Goal: Information Seeking & Learning: Check status

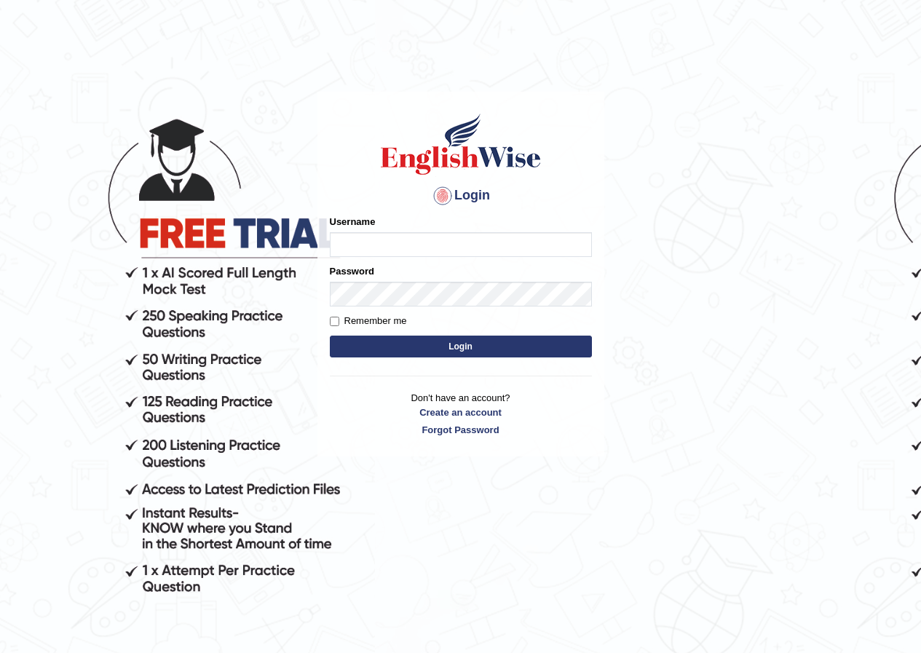
type input "Perneet21"
click at [401, 251] on input "Perneet21" at bounding box center [461, 244] width 262 height 25
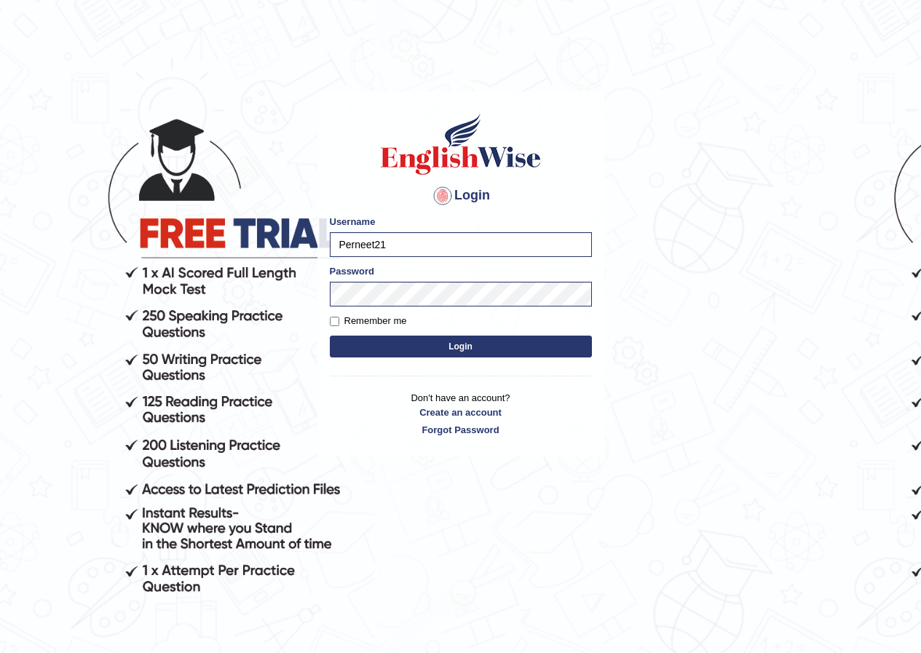
click at [357, 342] on button "Login" at bounding box center [461, 347] width 262 height 22
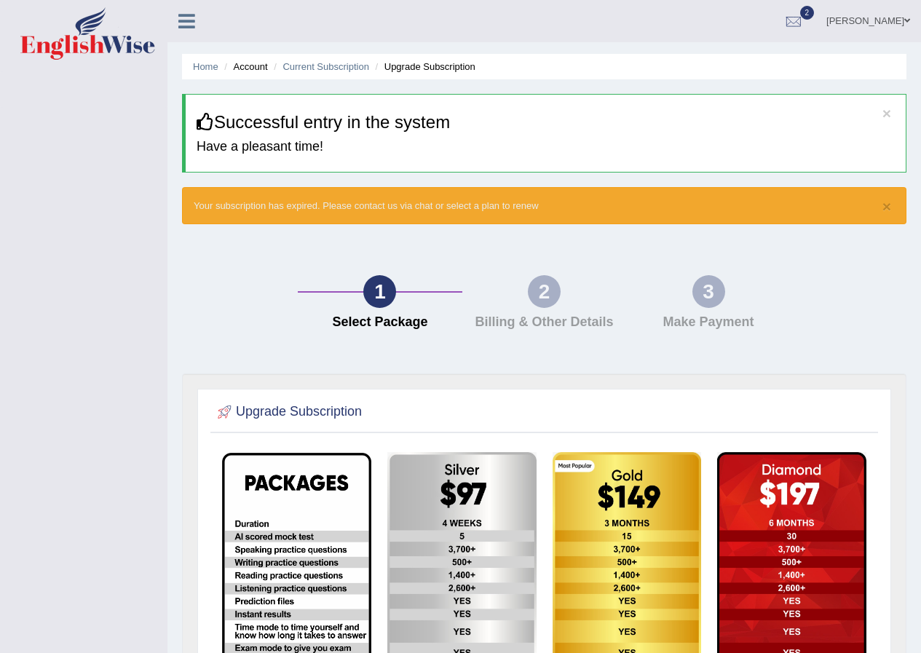
click at [181, 18] on icon at bounding box center [186, 21] width 17 height 19
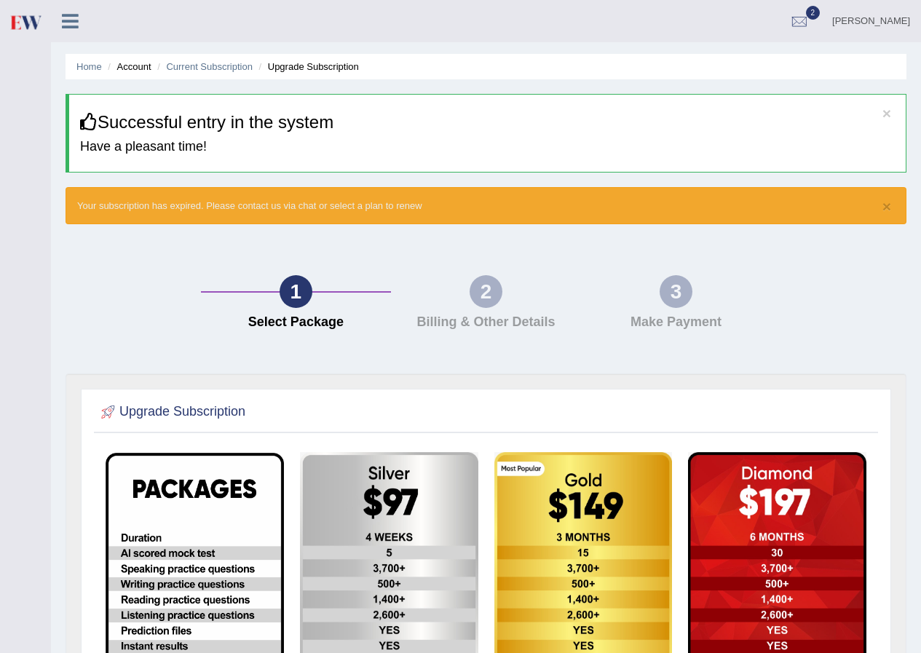
click at [905, 14] on link "parneet" at bounding box center [871, 19] width 100 height 38
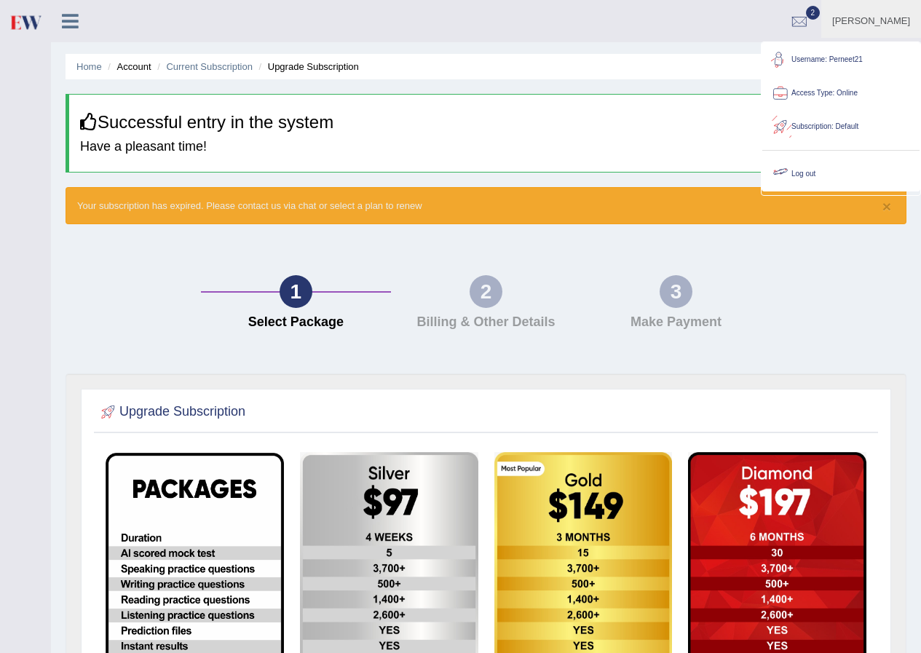
click at [809, 172] on link "Log out" at bounding box center [840, 173] width 157 height 33
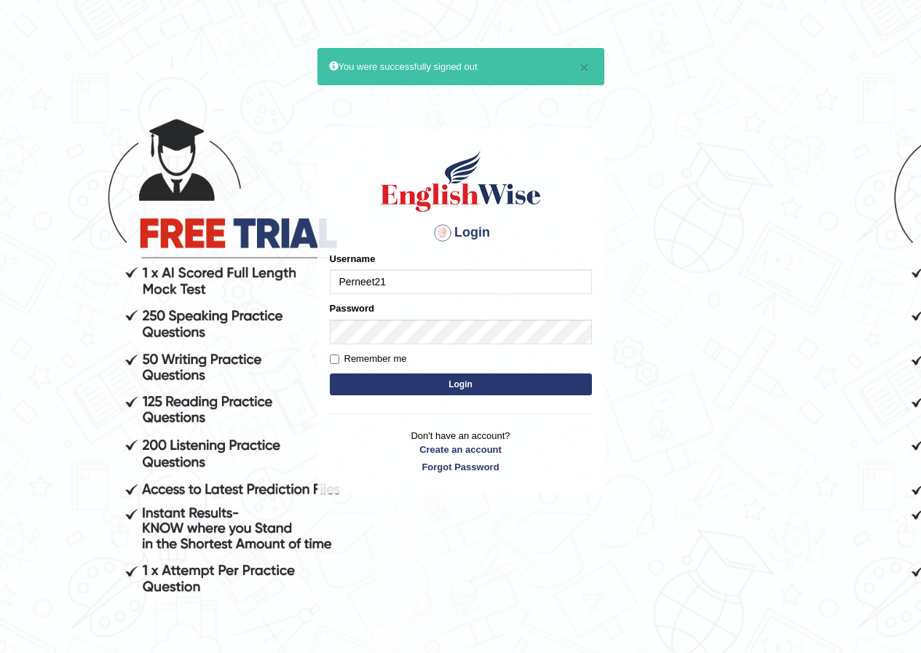
click at [413, 275] on input "Perneet21" at bounding box center [461, 281] width 262 height 25
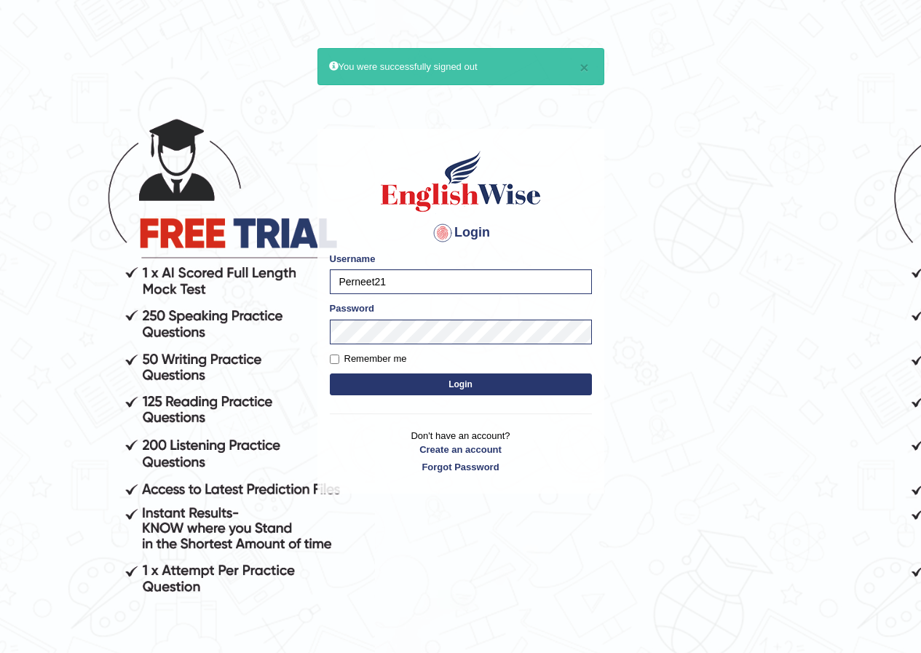
type input "Ankita12"
click at [372, 385] on button "Login" at bounding box center [461, 384] width 262 height 22
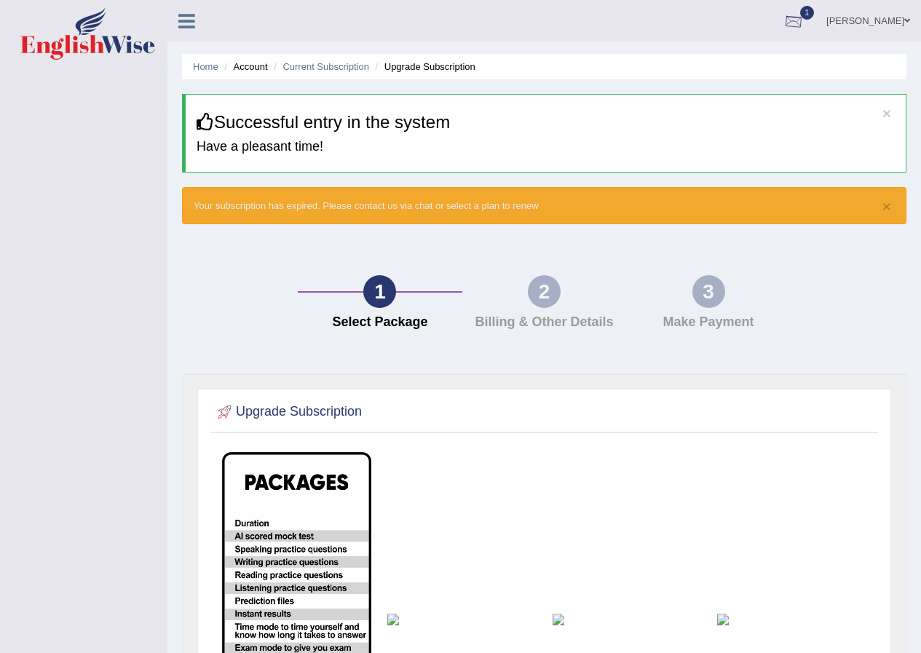
click at [891, 13] on link "[PERSON_NAME]" at bounding box center [868, 19] width 106 height 38
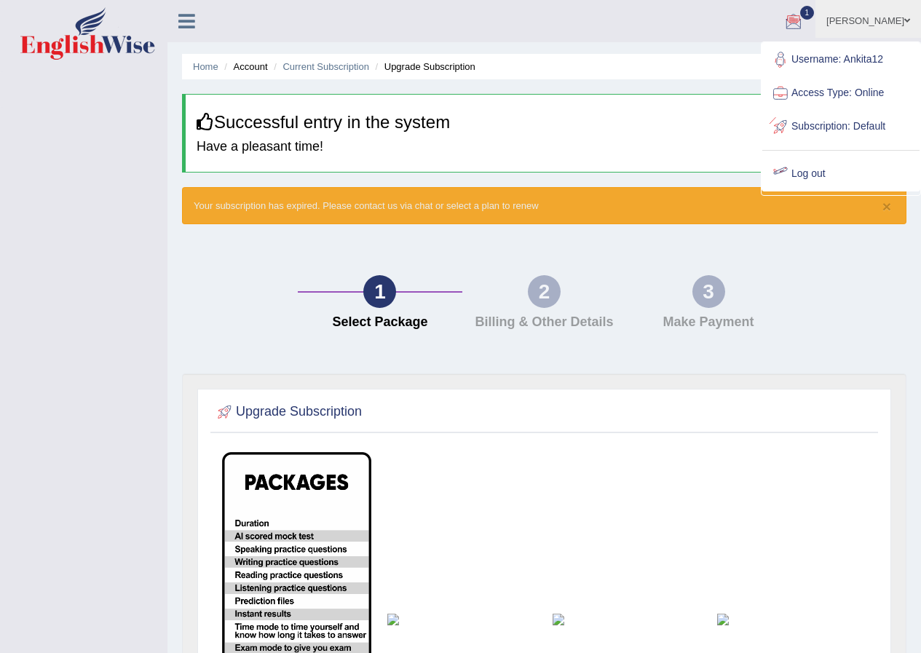
click at [814, 172] on link "Log out" at bounding box center [840, 173] width 157 height 33
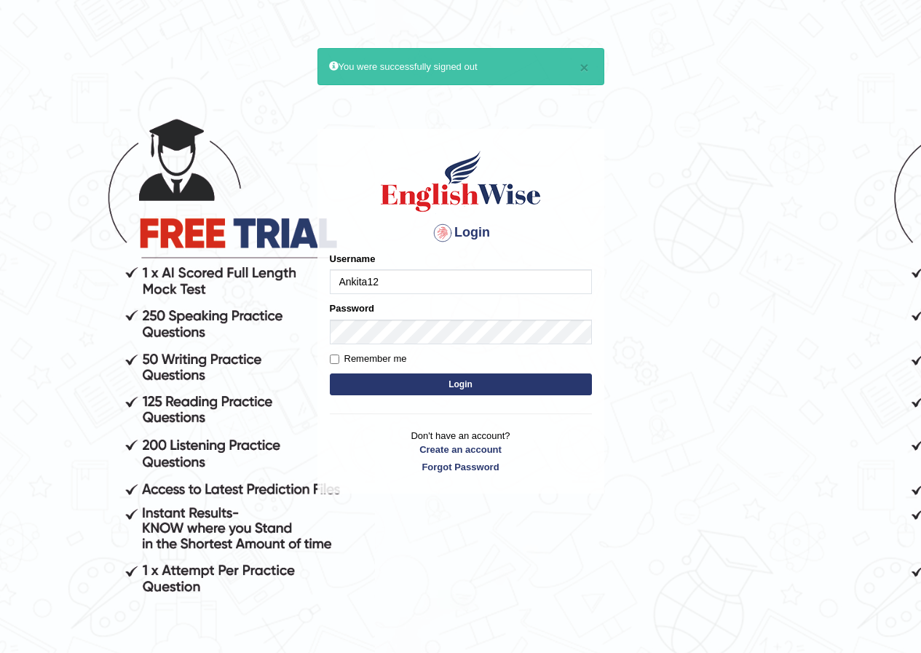
click at [423, 272] on input "Ankita12" at bounding box center [461, 281] width 262 height 25
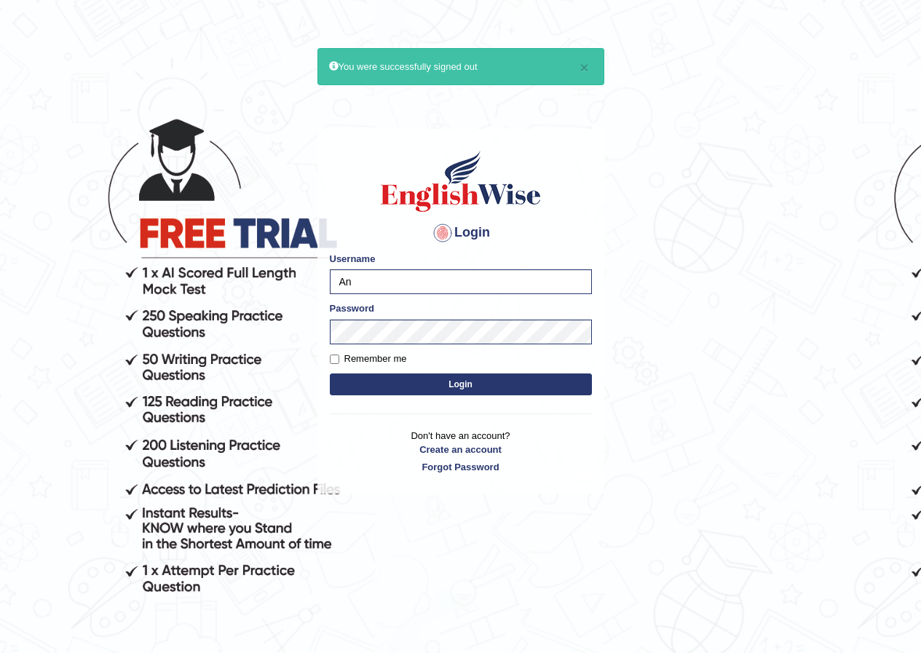
type input "A"
type input "jasmeet12"
drag, startPoint x: 370, startPoint y: 370, endPoint x: 377, endPoint y: 378, distance: 10.8
click at [372, 375] on form "Please fix the following errors: Username jasmeet12 Password Remember me Login" at bounding box center [461, 325] width 262 height 146
click at [377, 382] on button "Login" at bounding box center [461, 384] width 262 height 22
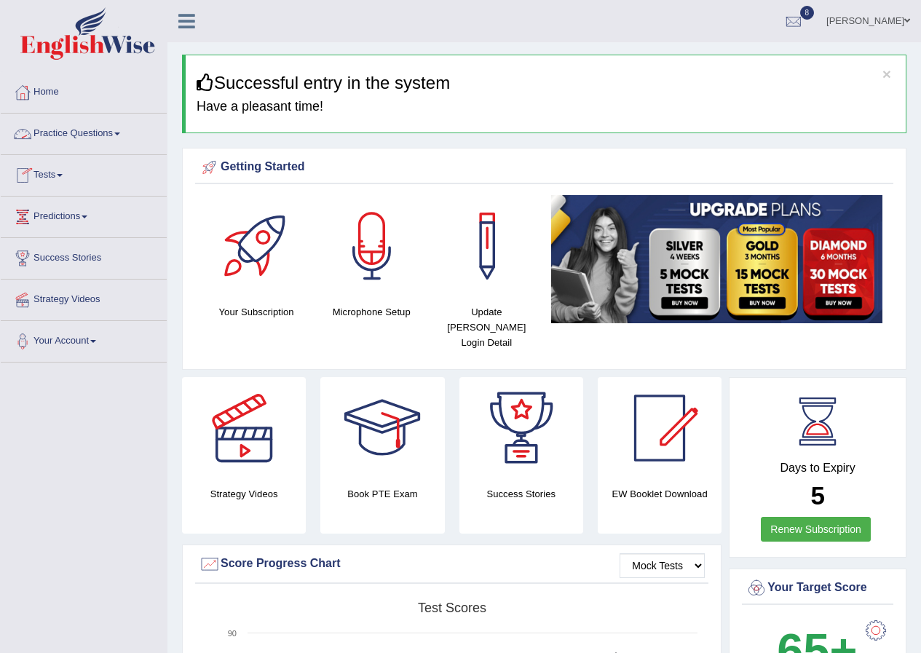
click at [94, 125] on link "Practice Questions" at bounding box center [84, 132] width 166 height 36
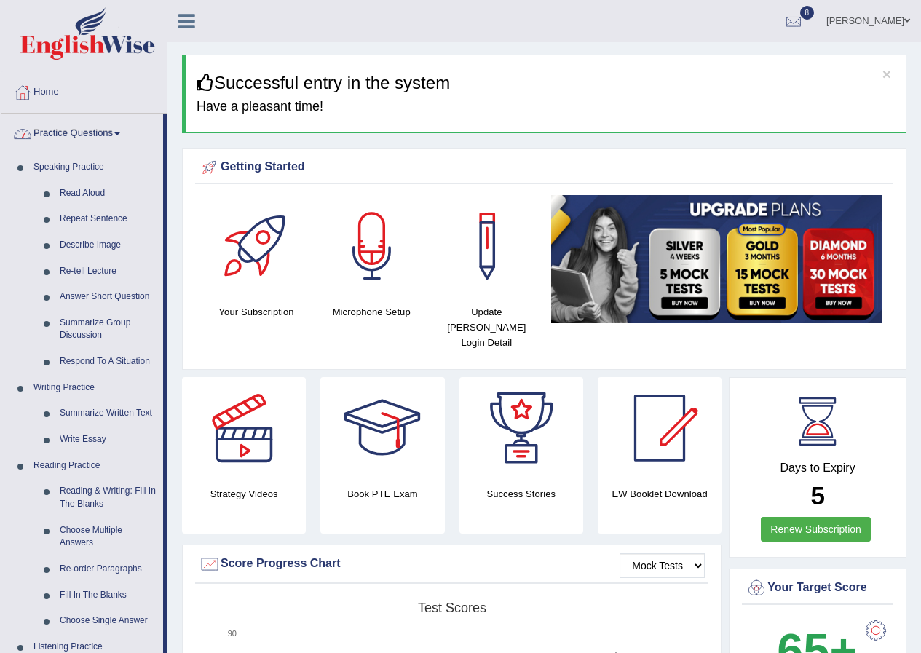
click at [80, 132] on link "Practice Questions" at bounding box center [82, 132] width 162 height 36
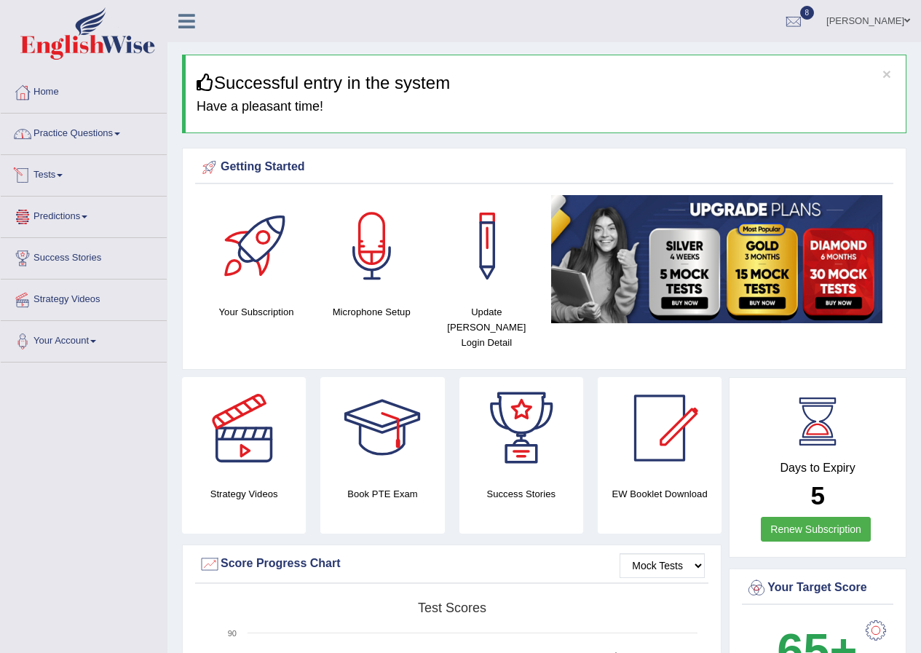
drag, startPoint x: 71, startPoint y: 210, endPoint x: 66, endPoint y: 195, distance: 15.2
click at [70, 210] on link "Predictions" at bounding box center [84, 215] width 166 height 36
click at [60, 183] on link "Tests" at bounding box center [84, 173] width 166 height 36
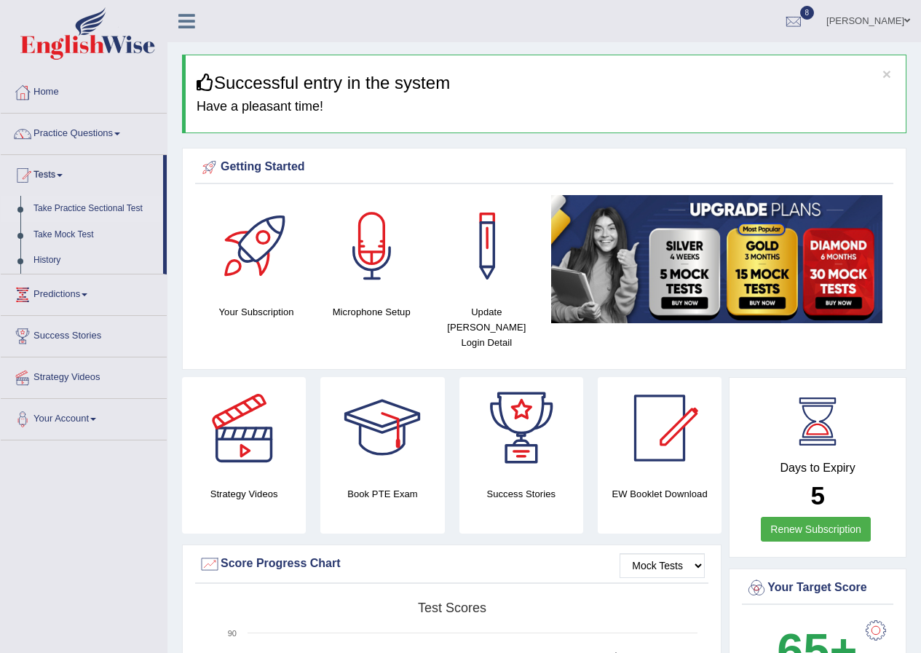
click at [86, 205] on link "Take Practice Sectional Test" at bounding box center [95, 209] width 136 height 26
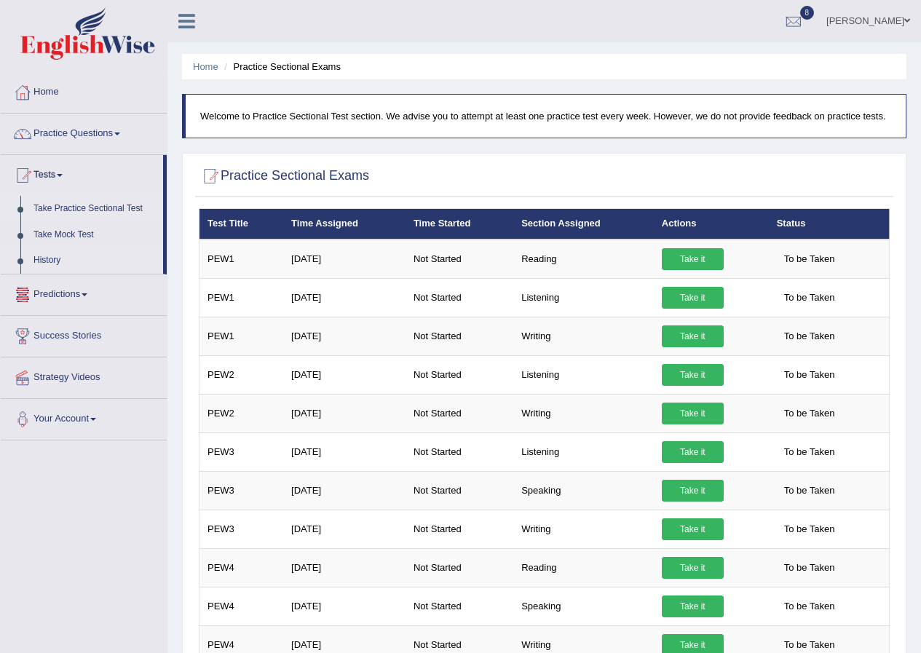
click at [69, 257] on link "History" at bounding box center [95, 260] width 136 height 26
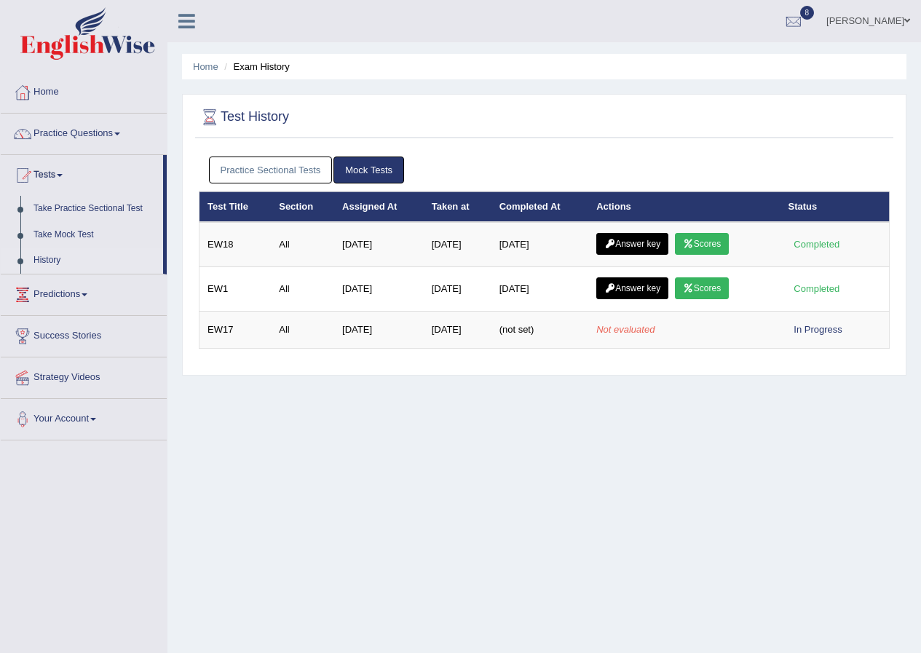
click at [308, 165] on link "Practice Sectional Tests" at bounding box center [271, 169] width 124 height 27
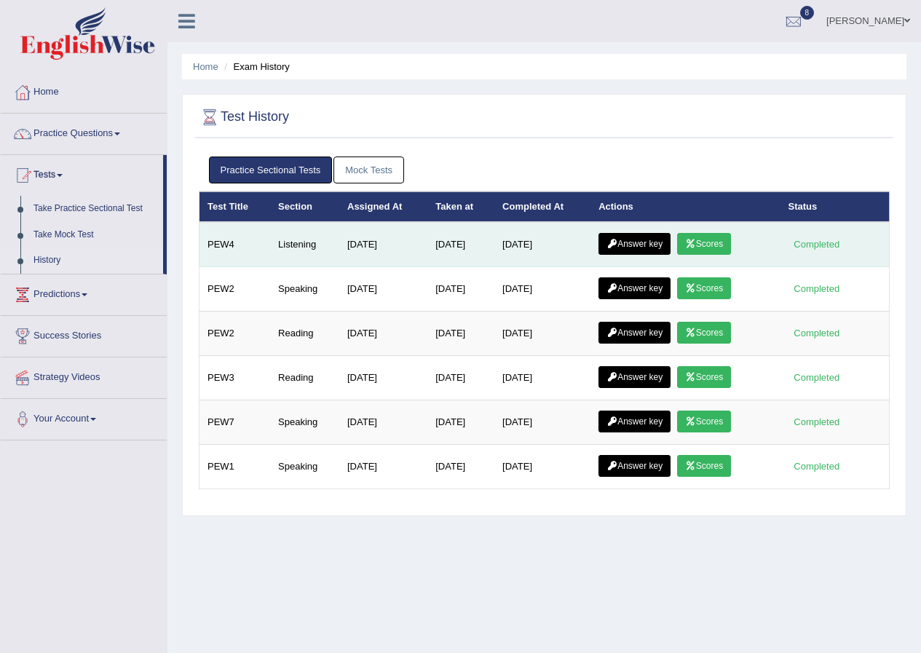
click at [697, 237] on link "Scores" at bounding box center [704, 244] width 54 height 22
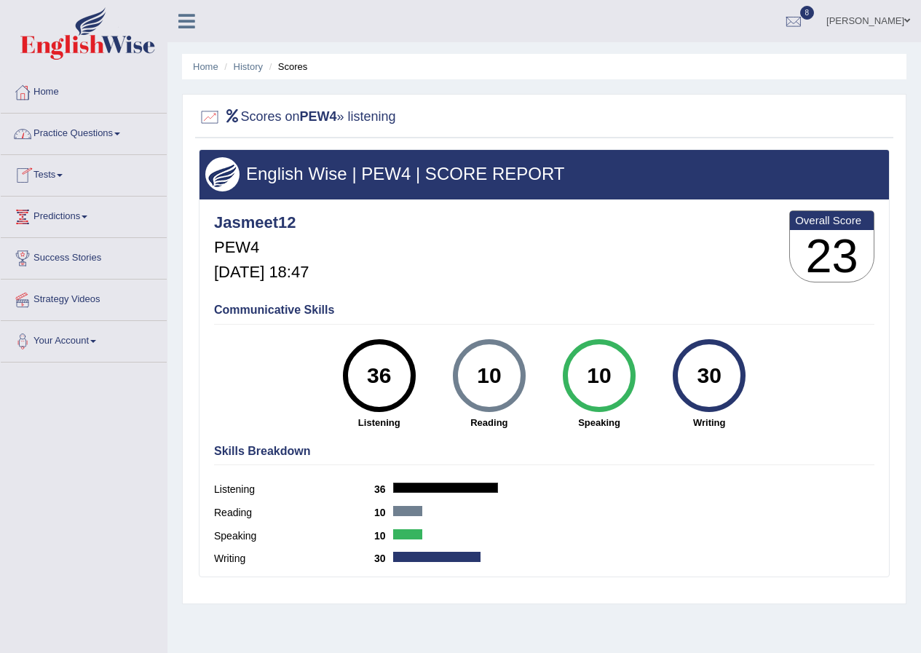
click at [52, 179] on link "Tests" at bounding box center [84, 173] width 166 height 36
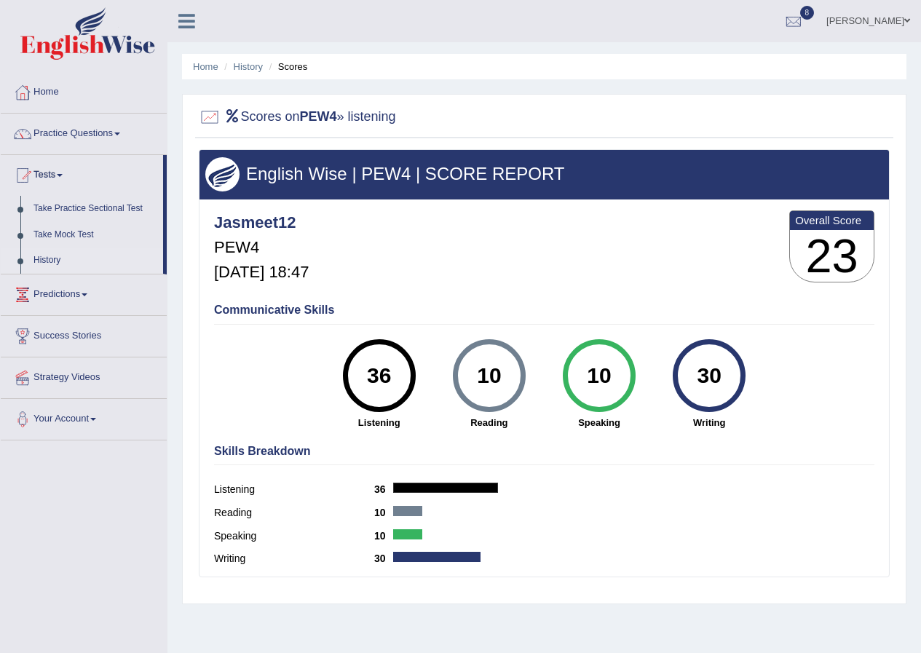
click at [58, 254] on link "History" at bounding box center [95, 260] width 136 height 26
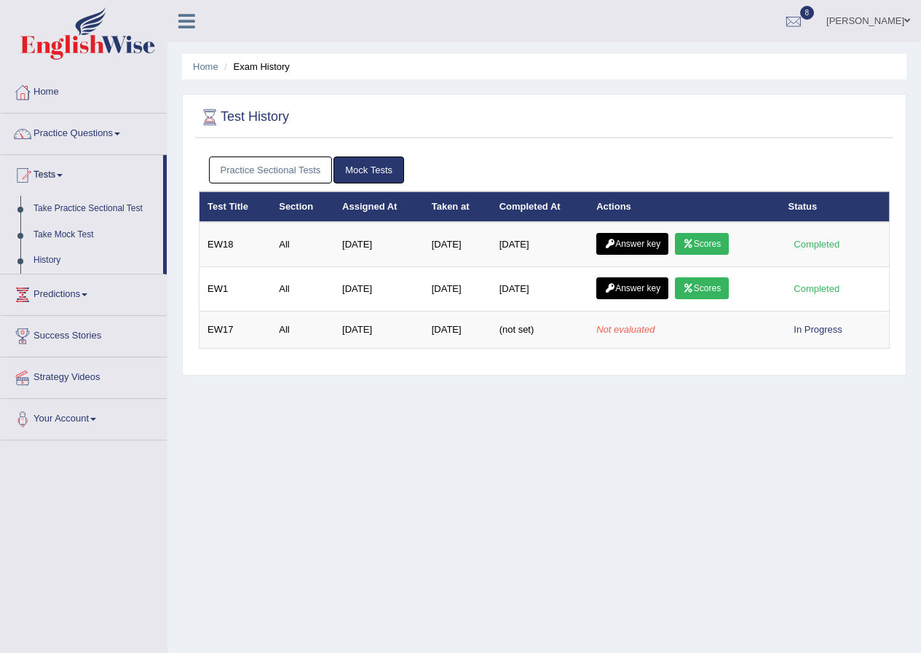
click at [290, 162] on link "Practice Sectional Tests" at bounding box center [271, 169] width 124 height 27
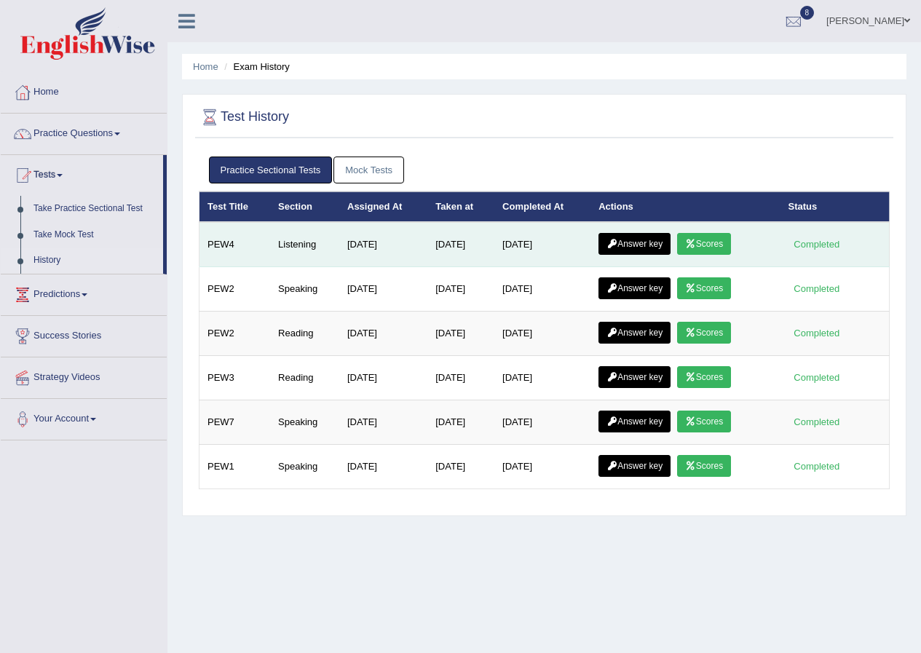
click at [630, 243] on link "Answer key" at bounding box center [634, 244] width 72 height 22
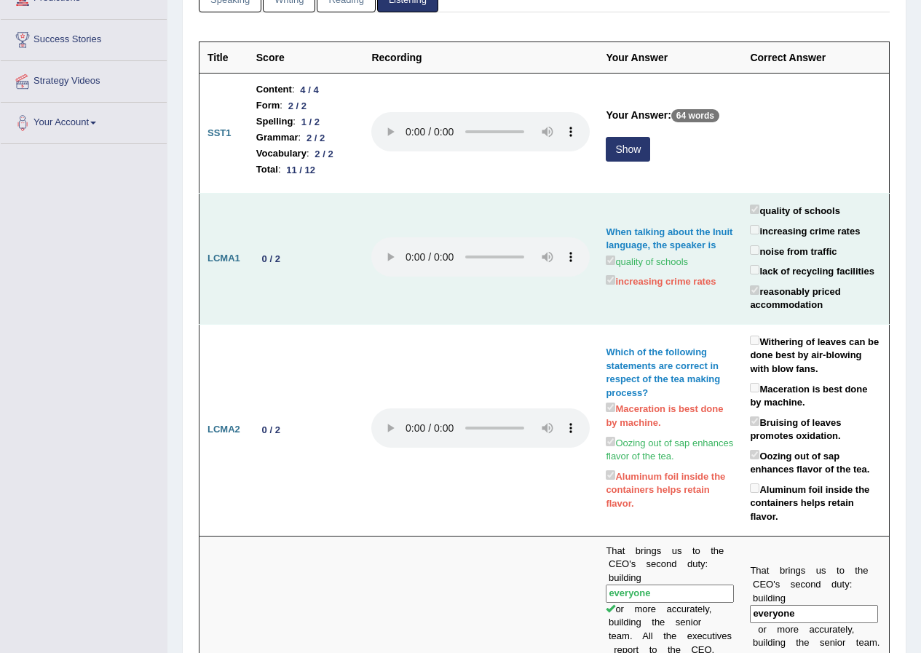
scroll to position [146, 0]
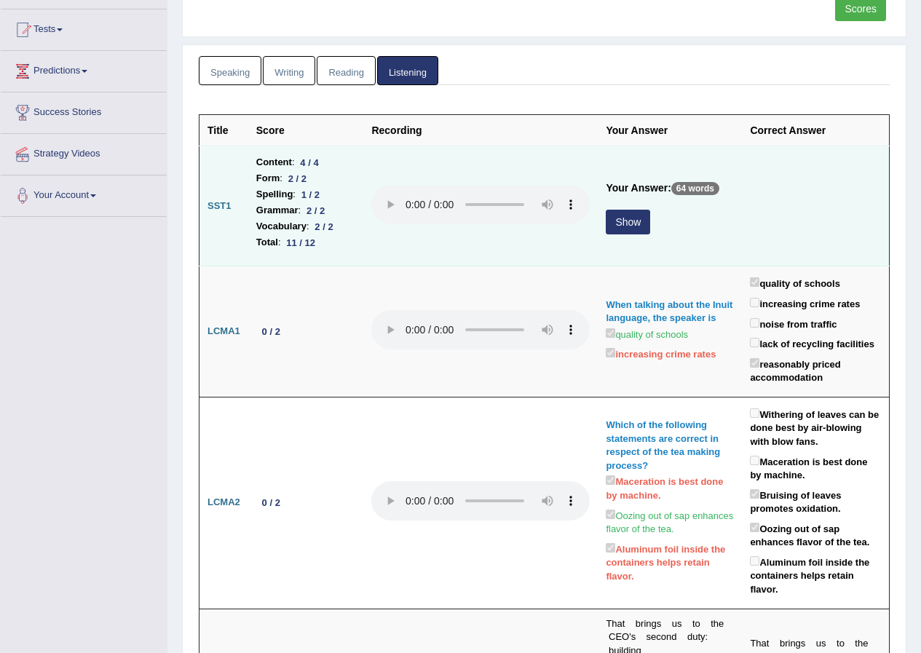
click at [606, 221] on button "Show" at bounding box center [628, 222] width 44 height 25
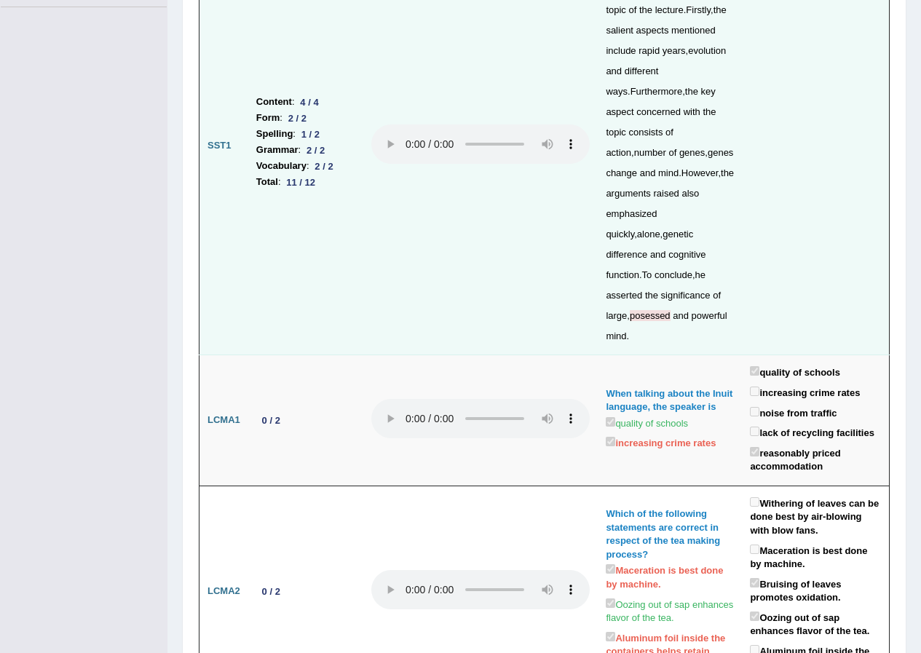
scroll to position [364, 0]
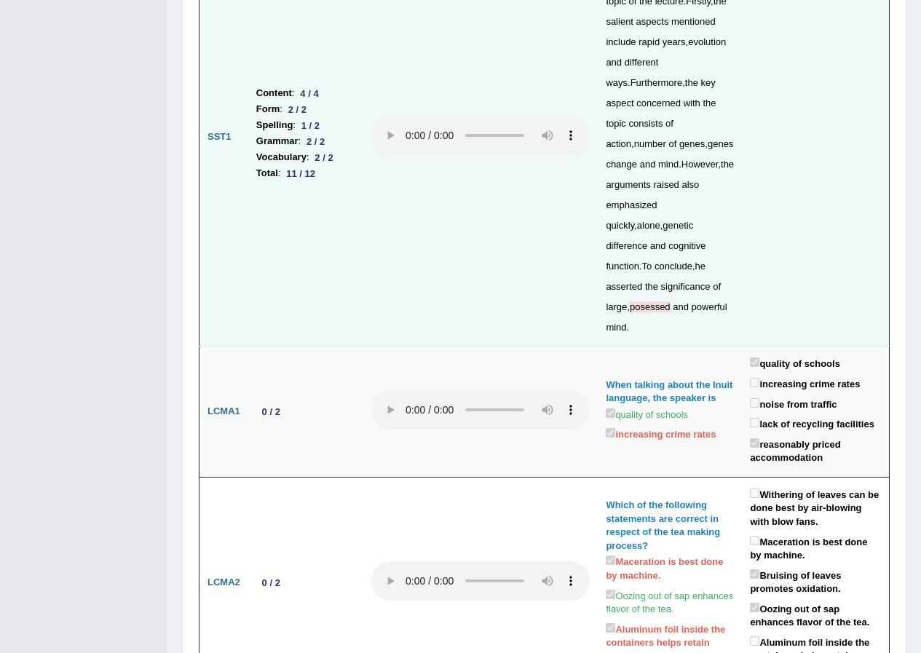
click at [651, 301] on span "posessed" at bounding box center [650, 306] width 41 height 11
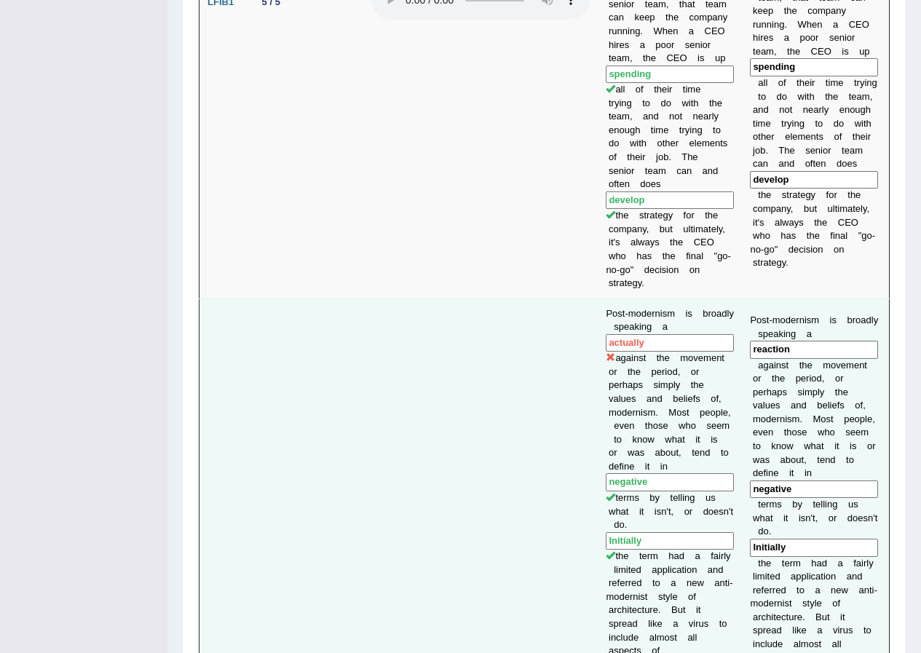
scroll to position [1310, 0]
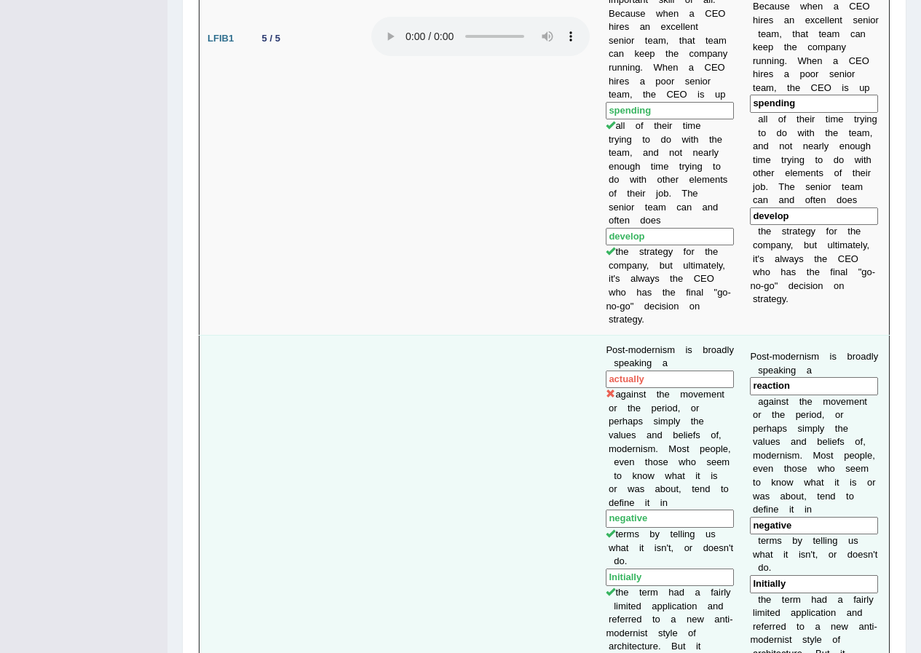
click at [673, 370] on input "actually" at bounding box center [670, 379] width 128 height 18
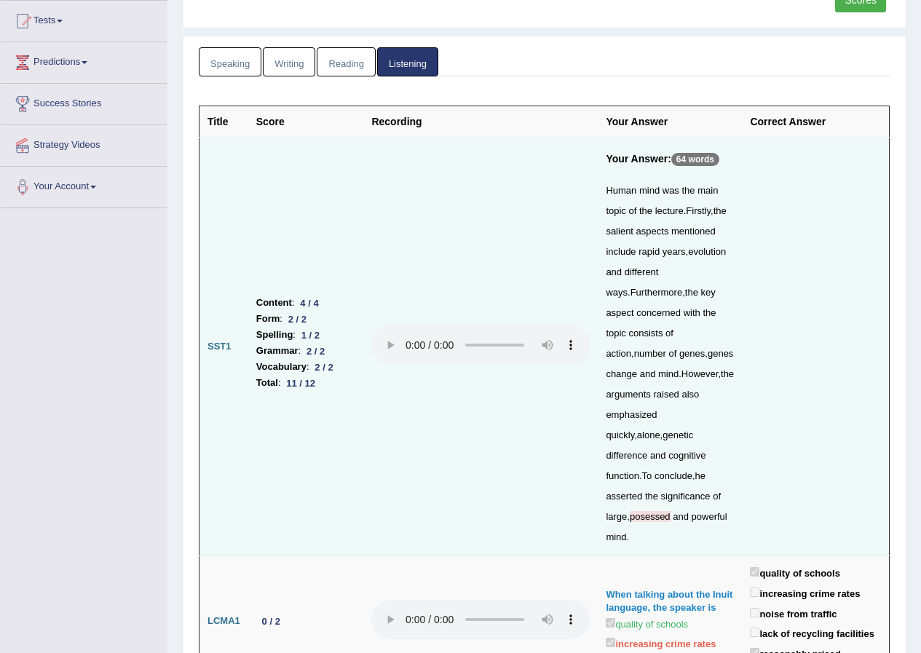
scroll to position [0, 0]
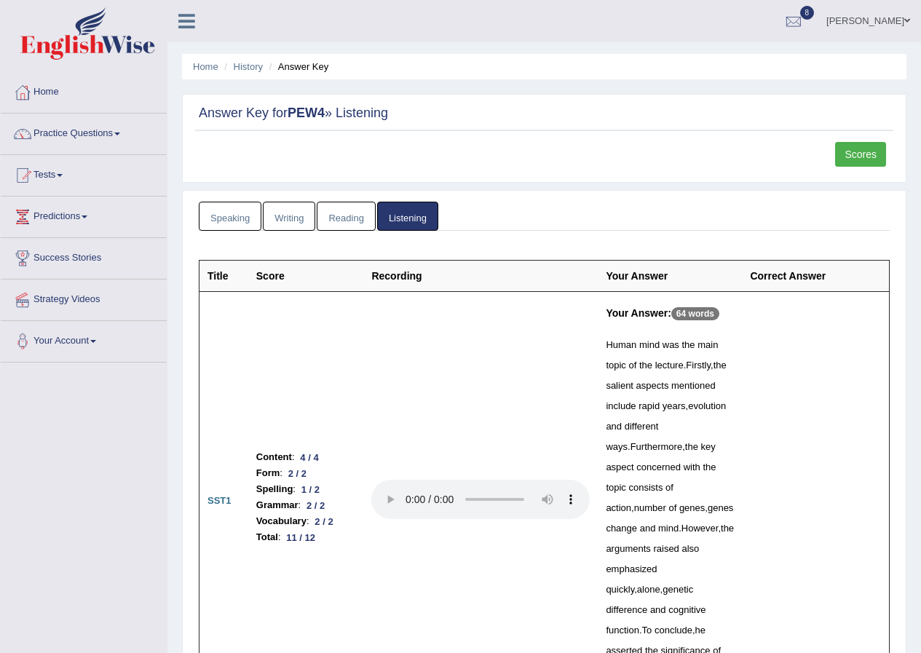
click at [277, 219] on link "Writing" at bounding box center [289, 217] width 52 height 30
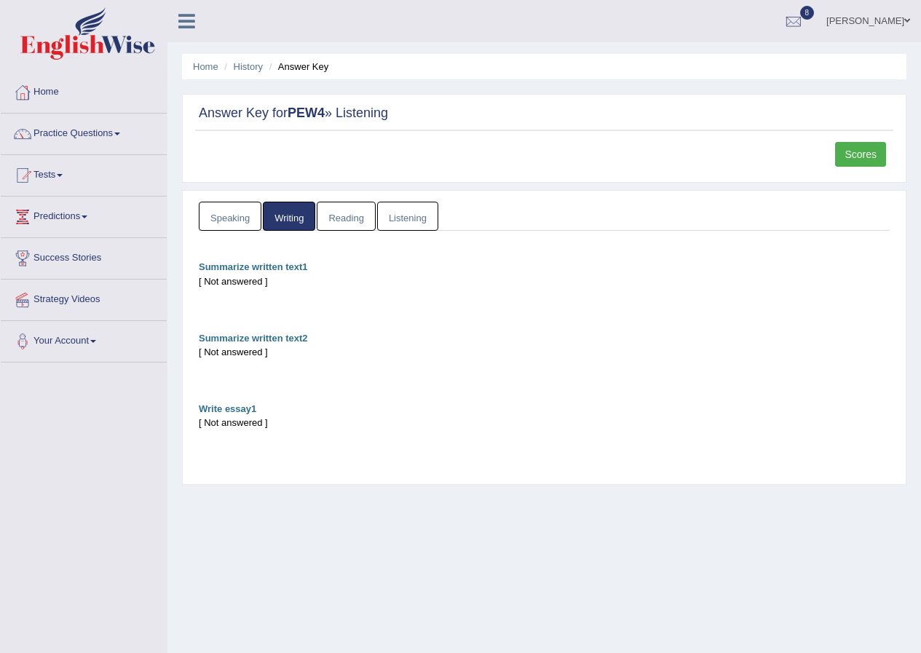
click at [345, 209] on link "Reading" at bounding box center [346, 217] width 58 height 30
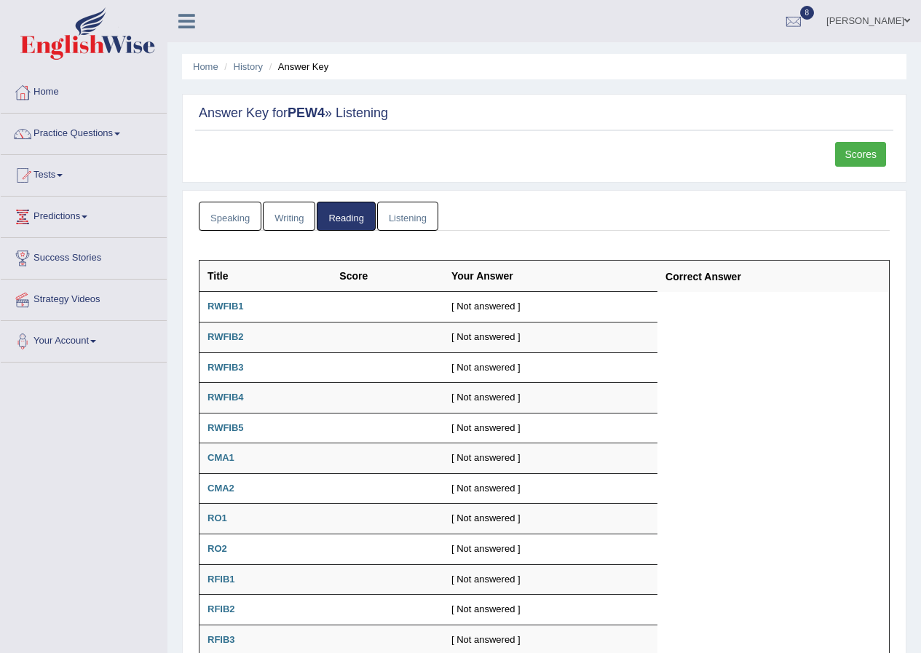
click at [237, 221] on link "Speaking" at bounding box center [230, 217] width 63 height 30
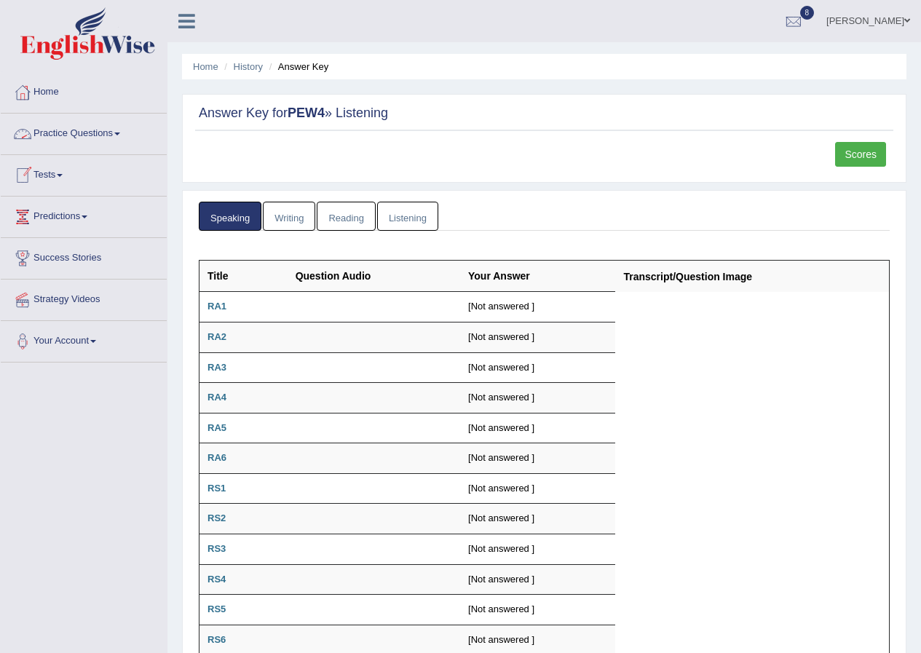
drag, startPoint x: 49, startPoint y: 170, endPoint x: 58, endPoint y: 161, distance: 13.4
click at [49, 169] on link "Tests" at bounding box center [84, 173] width 166 height 36
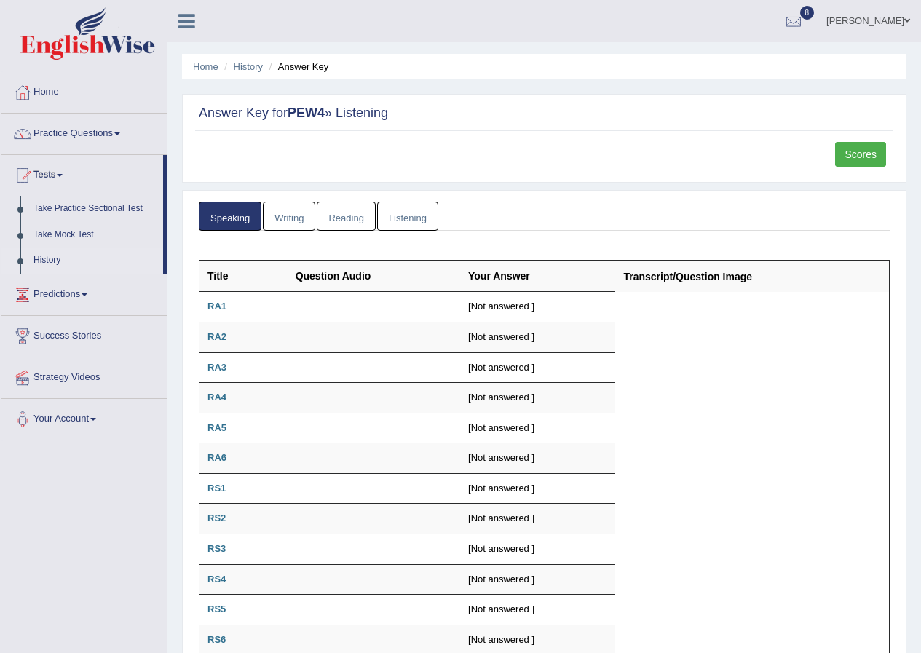
click at [32, 263] on link "History" at bounding box center [95, 260] width 136 height 26
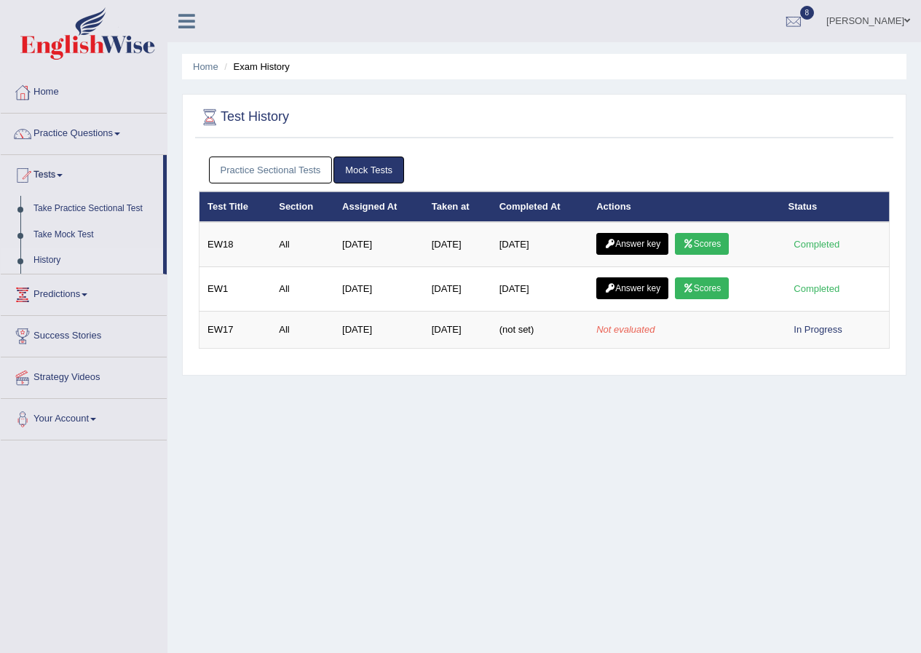
click at [247, 167] on link "Practice Sectional Tests" at bounding box center [271, 169] width 124 height 27
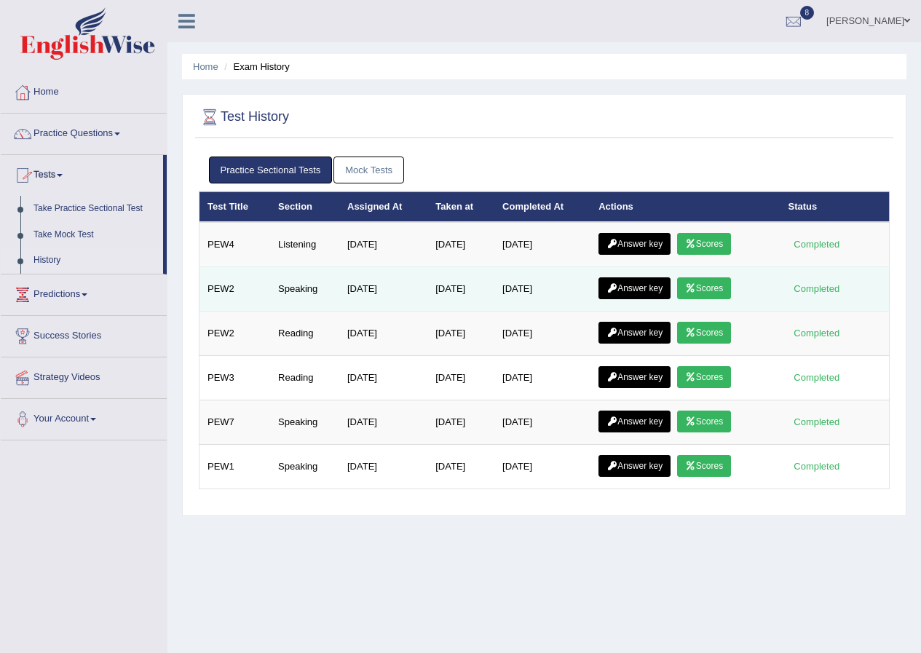
click at [715, 279] on link "Scores" at bounding box center [704, 288] width 54 height 22
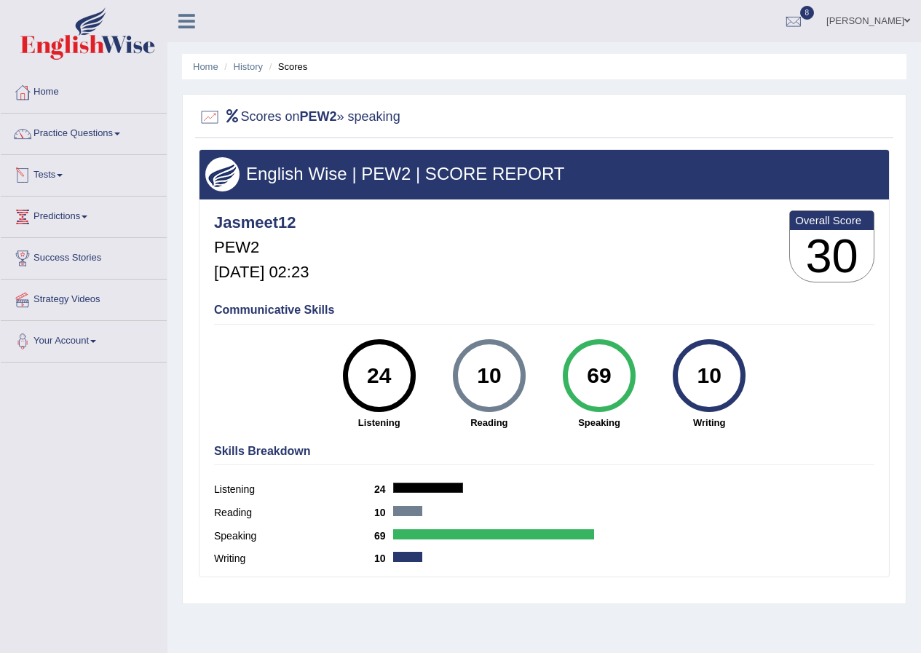
click at [58, 175] on link "Tests" at bounding box center [84, 173] width 166 height 36
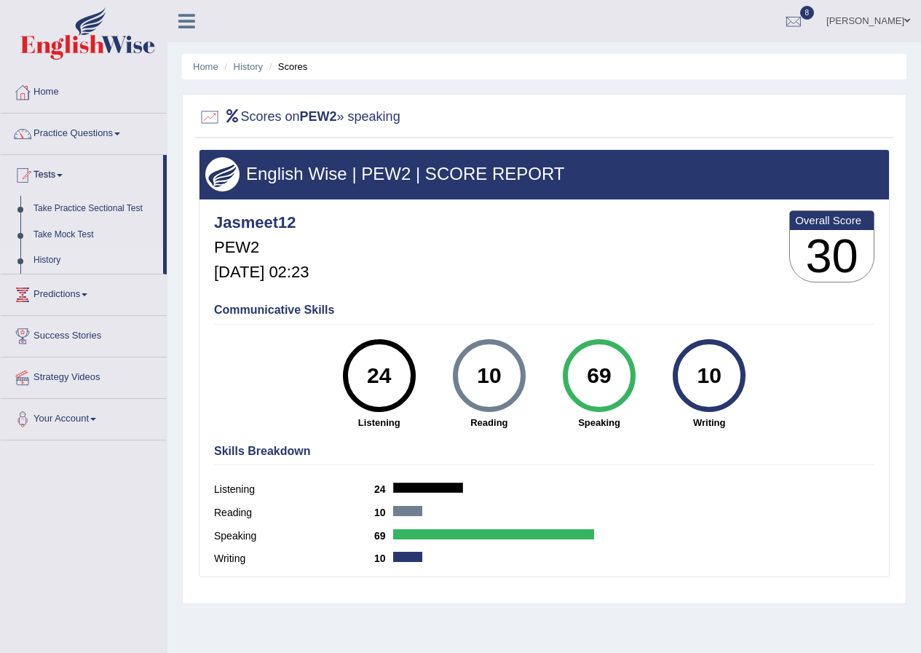
click at [51, 247] on link "History" at bounding box center [95, 260] width 136 height 26
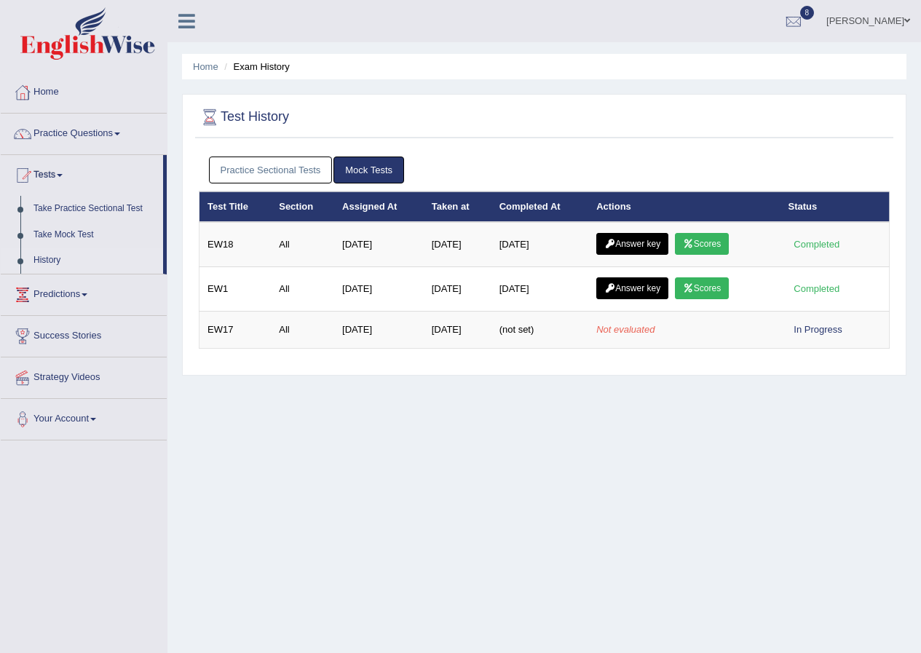
click at [287, 165] on link "Practice Sectional Tests" at bounding box center [271, 169] width 124 height 27
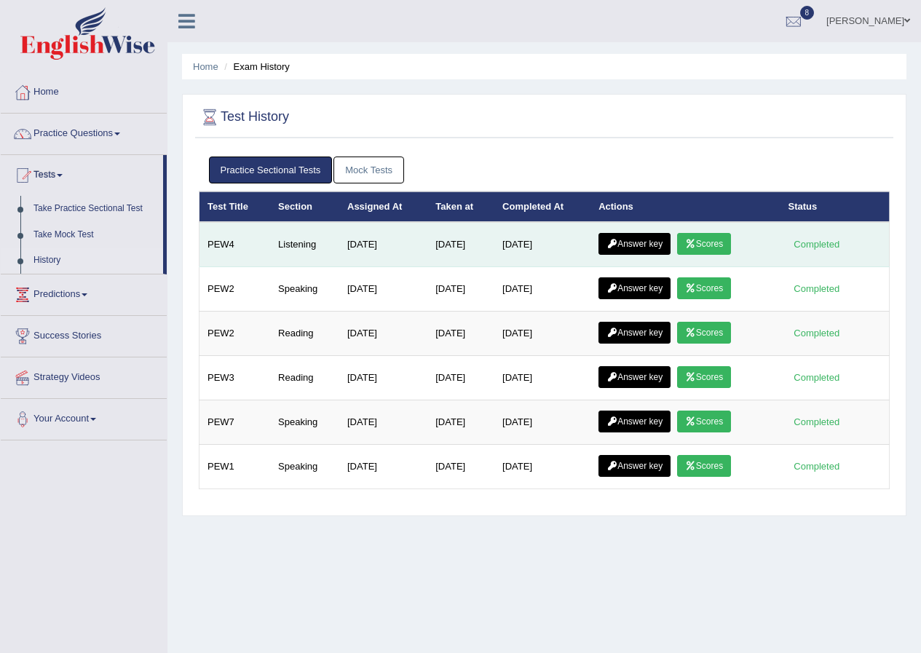
click at [718, 238] on link "Scores" at bounding box center [704, 244] width 54 height 22
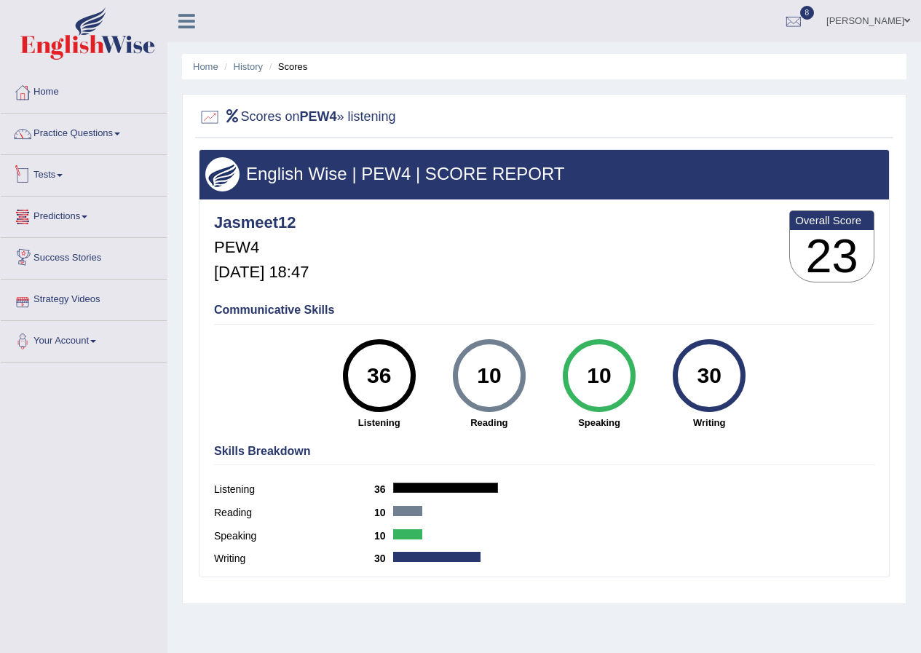
click at [69, 171] on link "Tests" at bounding box center [84, 173] width 166 height 36
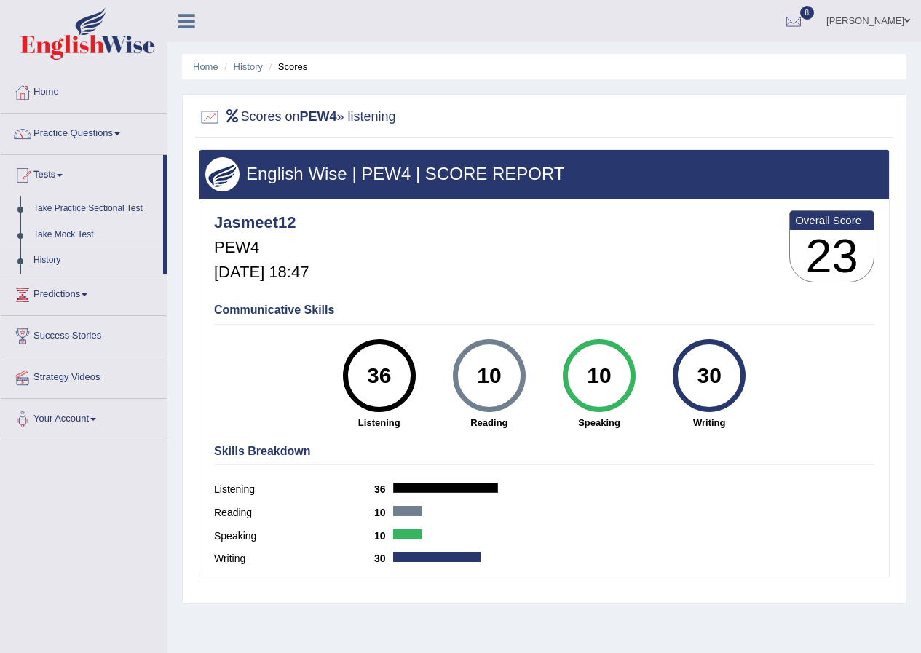
click at [63, 230] on link "Take Mock Test" at bounding box center [95, 235] width 136 height 26
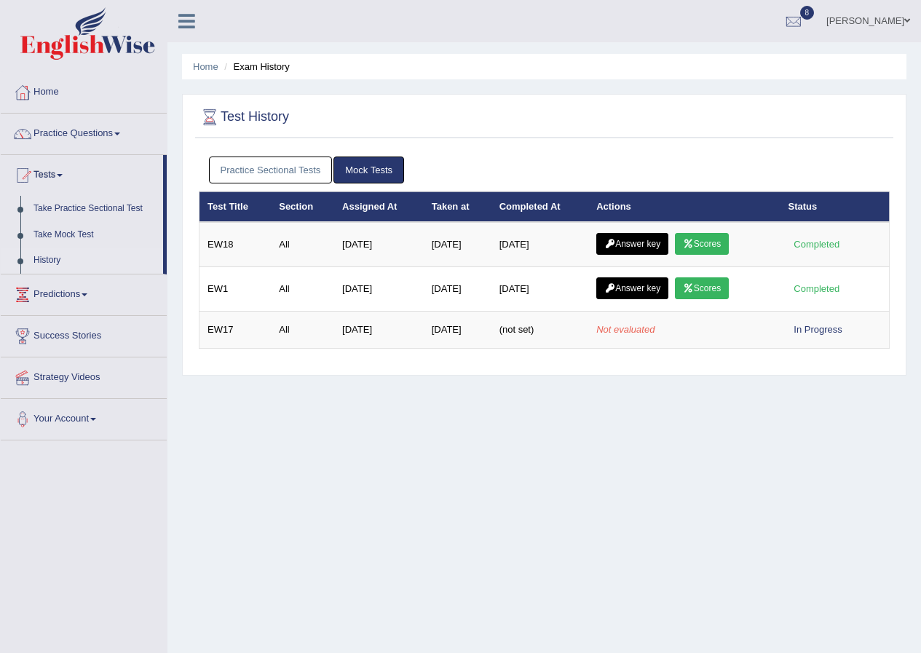
click at [234, 162] on link "Practice Sectional Tests" at bounding box center [271, 169] width 124 height 27
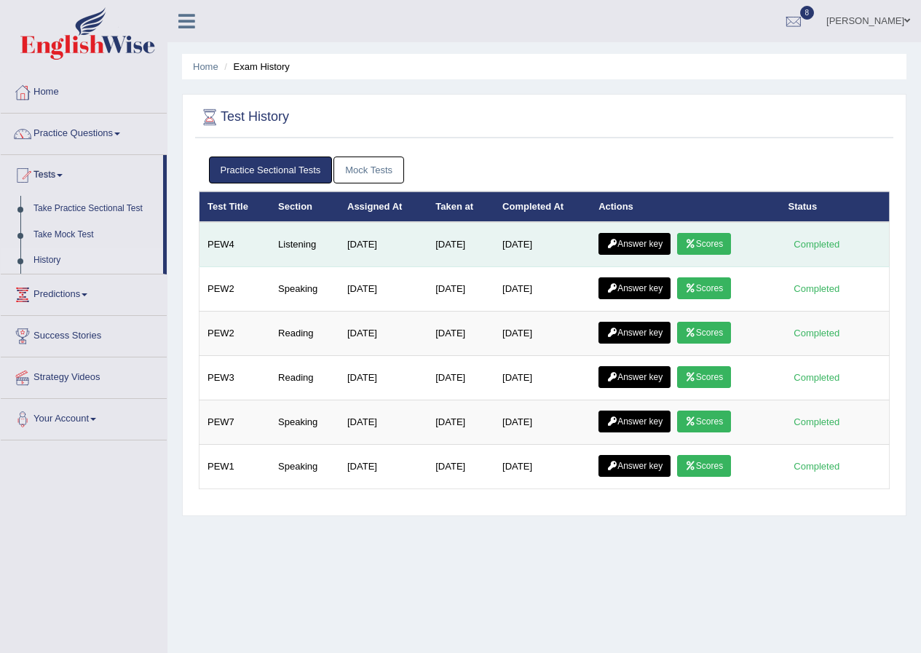
click at [632, 242] on link "Answer key" at bounding box center [634, 244] width 72 height 22
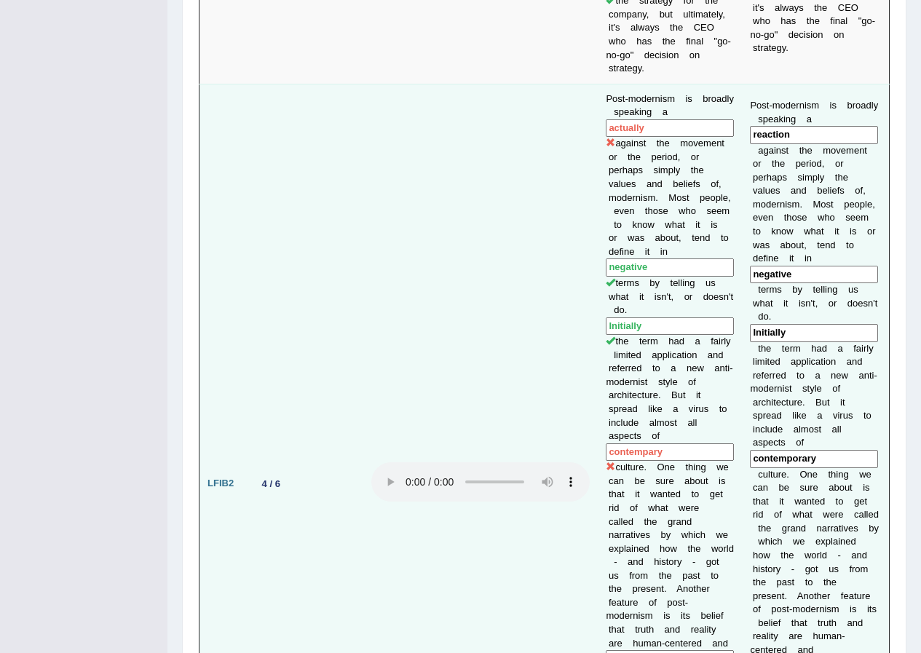
scroll to position [1189, 0]
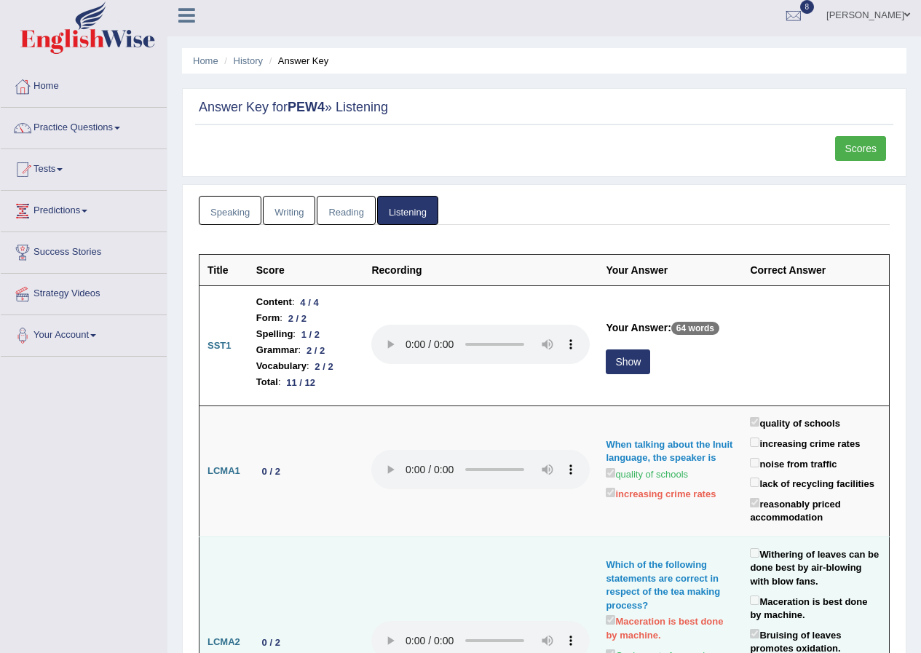
scroll to position [0, 0]
